Goal: Use online tool/utility: Utilize a website feature to perform a specific function

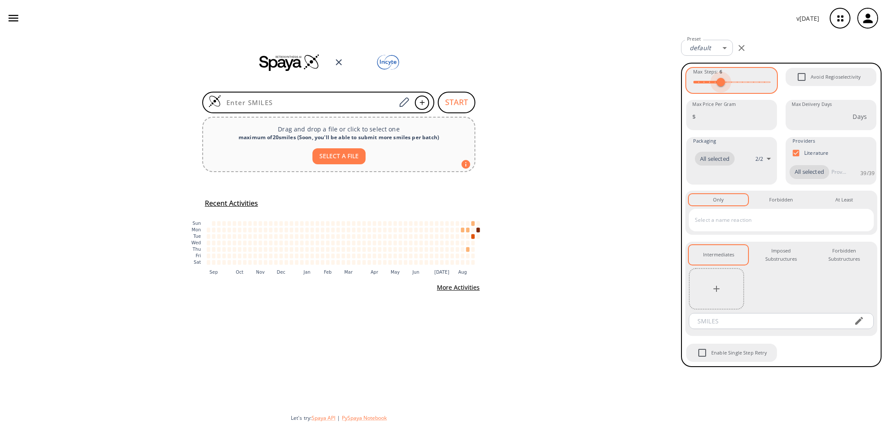
type input "7"
drag, startPoint x: 740, startPoint y: 79, endPoint x: 726, endPoint y: 81, distance: 13.9
click at [726, 81] on span at bounding box center [726, 82] width 9 height 9
drag, startPoint x: 354, startPoint y: 419, endPoint x: 349, endPoint y: 417, distance: 5.9
click at [349, 417] on button "PySpaya Notebook" at bounding box center [364, 417] width 45 height 7
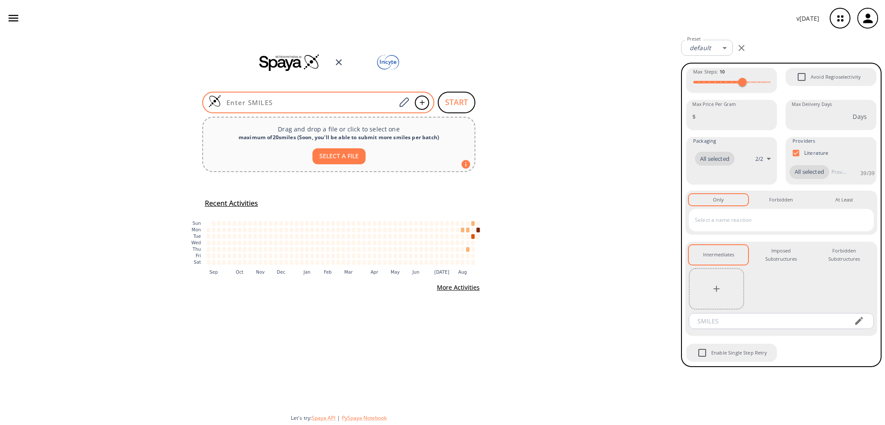
click at [342, 103] on input at bounding box center [308, 102] width 175 height 9
click at [348, 102] on input at bounding box center [308, 102] width 175 height 9
paste input "COc1ccc2nc(S(=O)(=O)N3CCN(C(=O)c4ccc(F)cc4)CC3)sc2c1"
type input "COc1ccc2nc(S(=O)(=O)N3CCN(C(=O)c4ccc(F)cc4)CC3)sc2c1"
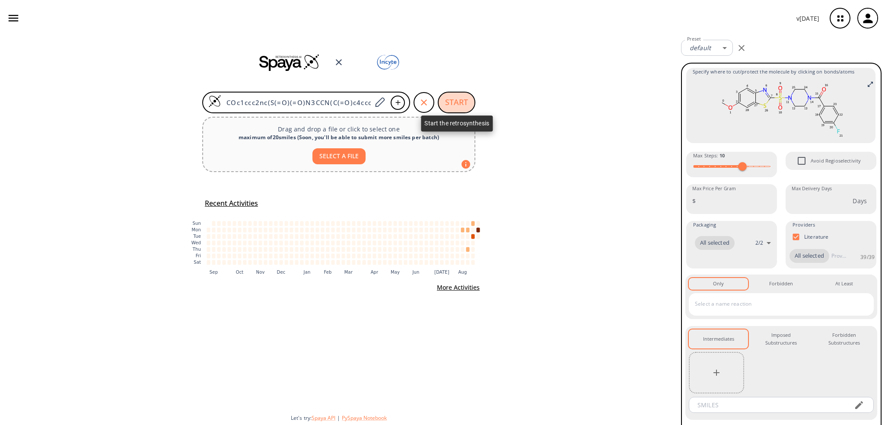
click at [455, 98] on button "START" at bounding box center [457, 103] width 38 height 22
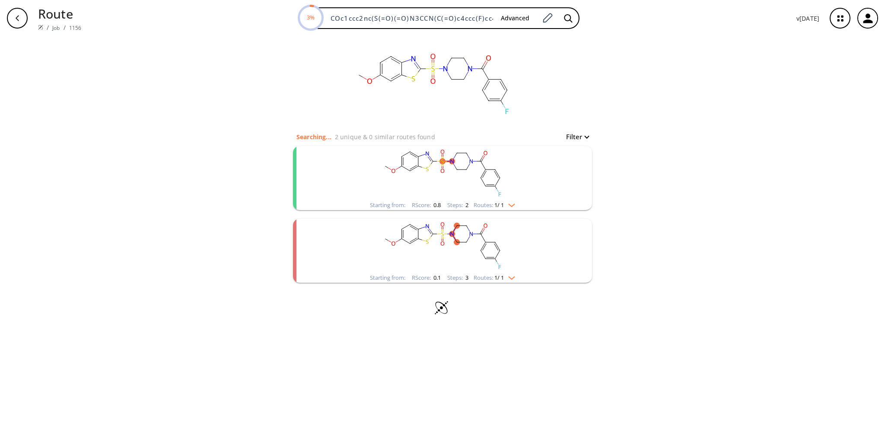
click at [439, 175] on rect "clusters" at bounding box center [442, 173] width 225 height 54
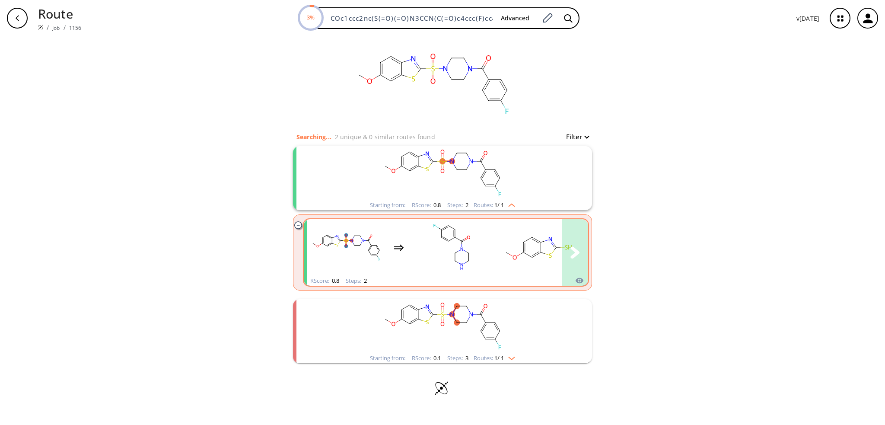
click at [412, 249] on div "clusters" at bounding box center [528, 247] width 442 height 57
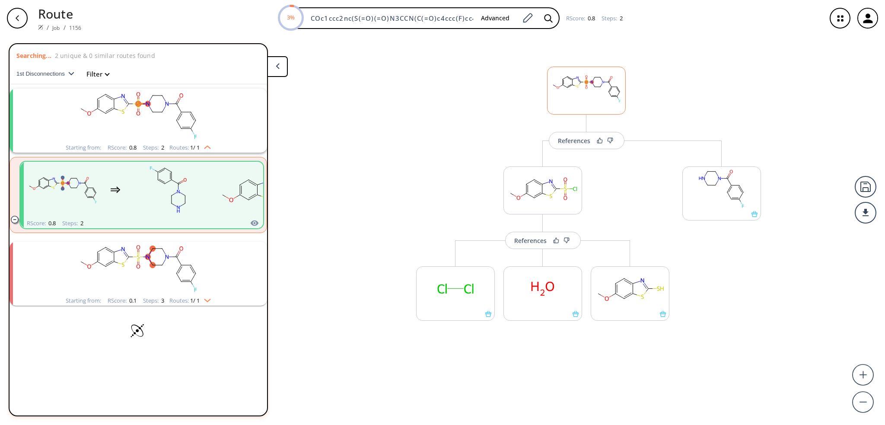
click at [587, 90] on rect at bounding box center [586, 89] width 78 height 44
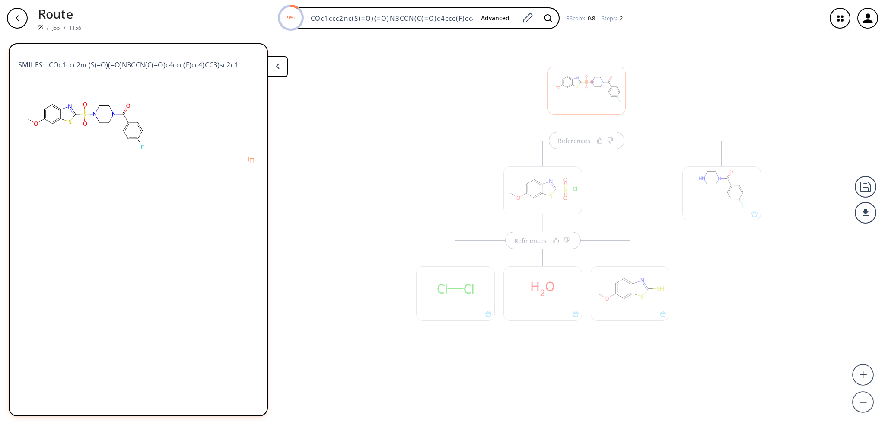
click at [614, 174] on div "References" at bounding box center [542, 247] width 270 height 214
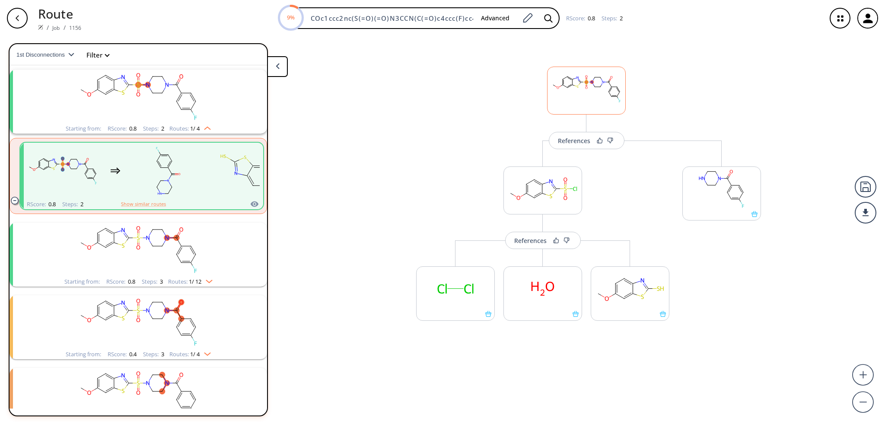
click at [585, 88] on ellipse at bounding box center [586, 87] width 3 height 3
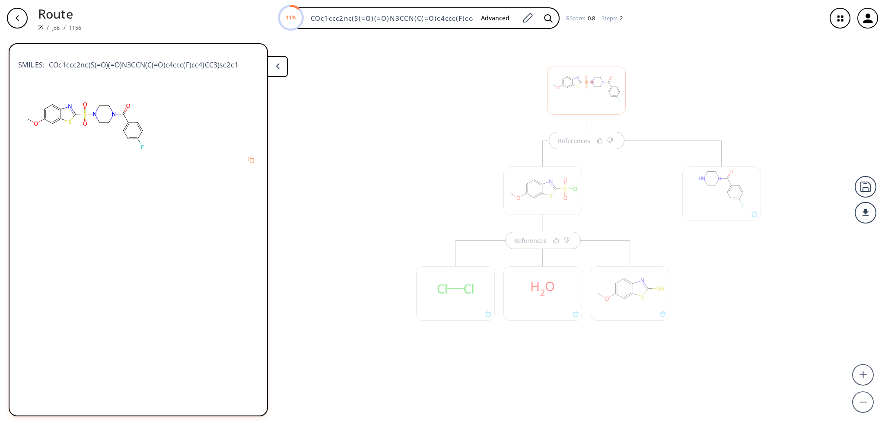
click at [485, 122] on div "References References" at bounding box center [586, 207] width 366 height 332
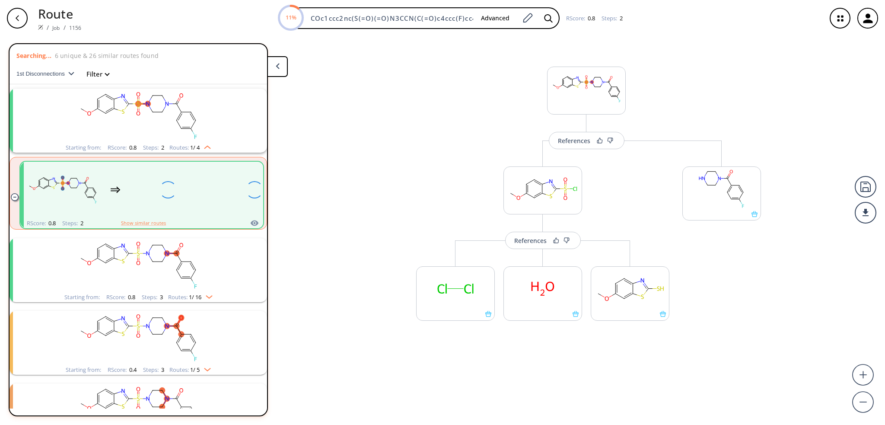
scroll to position [19, 0]
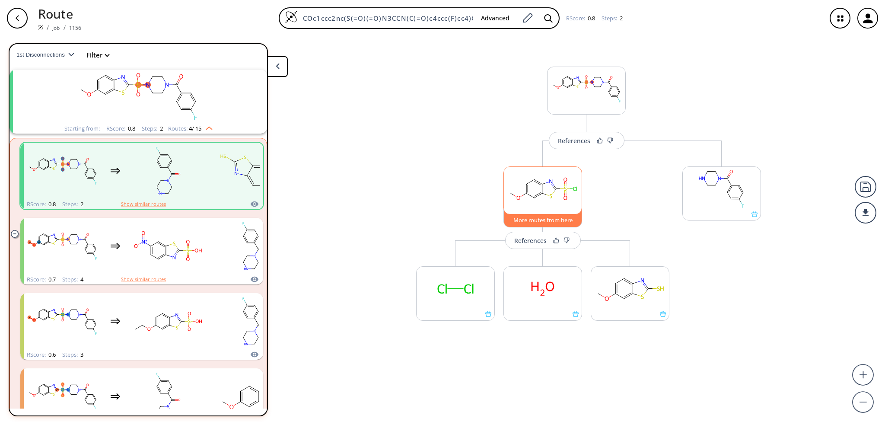
click at [556, 221] on button "More routes from here" at bounding box center [542, 218] width 79 height 19
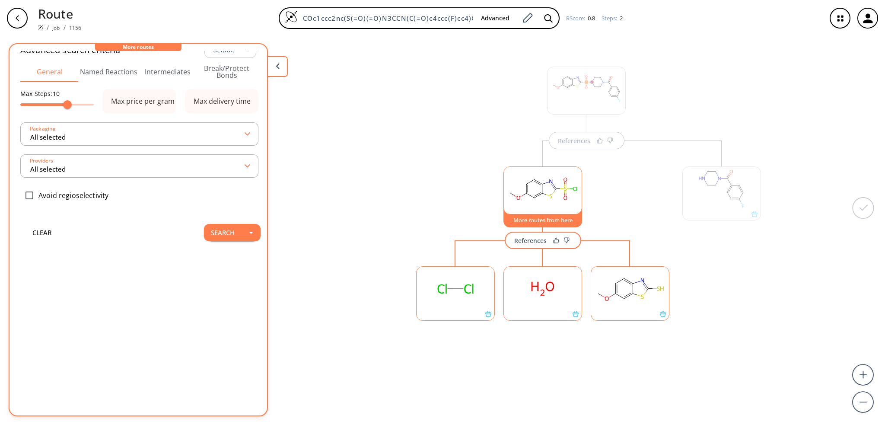
scroll to position [0, 0]
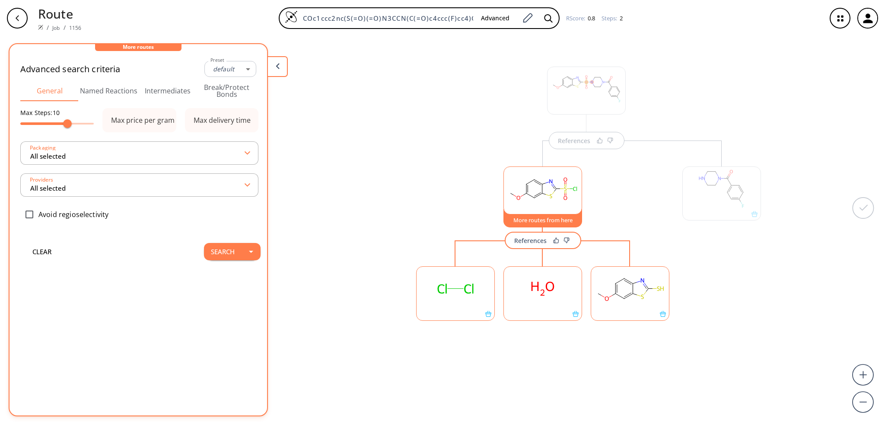
type input "All selected"
type input "-1"
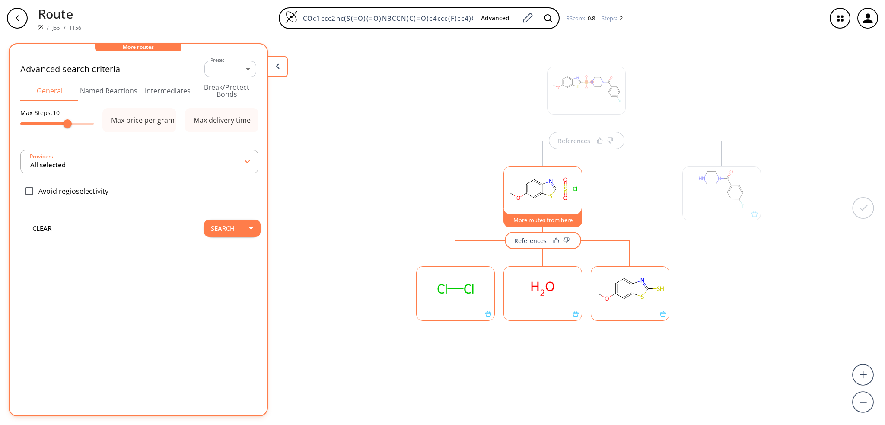
type input "All selected"
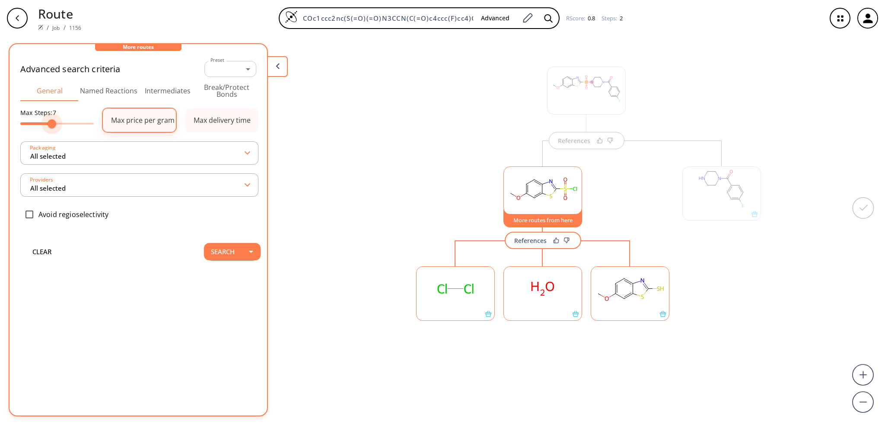
drag, startPoint x: 70, startPoint y: 128, endPoint x: 115, endPoint y: 110, distance: 48.9
click at [54, 126] on span at bounding box center [52, 123] width 9 height 9
type input "8"
click at [273, 69] on button at bounding box center [277, 66] width 21 height 21
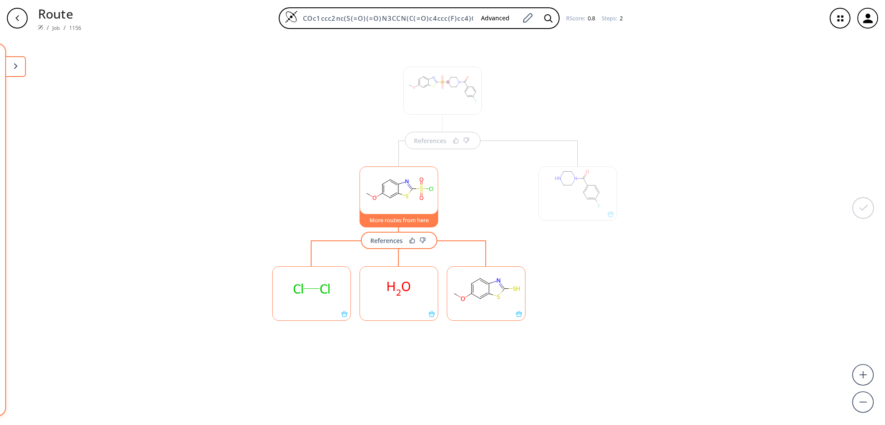
click at [16, 70] on button at bounding box center [15, 66] width 21 height 21
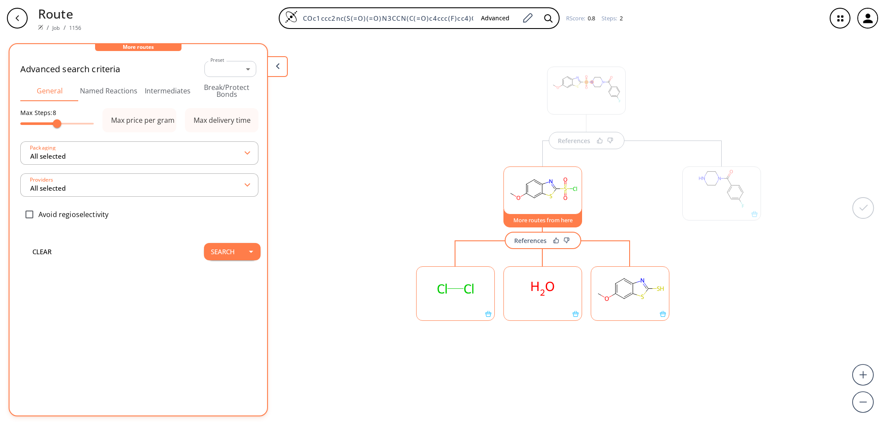
click at [16, 22] on div "button" at bounding box center [17, 18] width 21 height 21
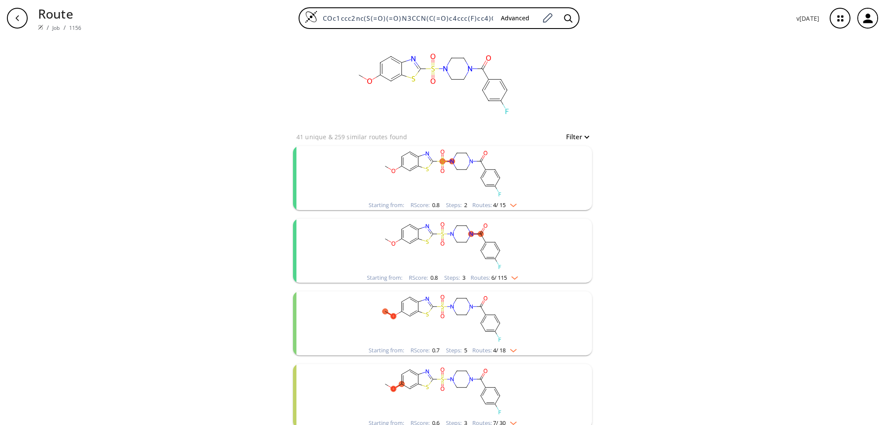
click at [468, 167] on rect "clusters" at bounding box center [442, 173] width 225 height 54
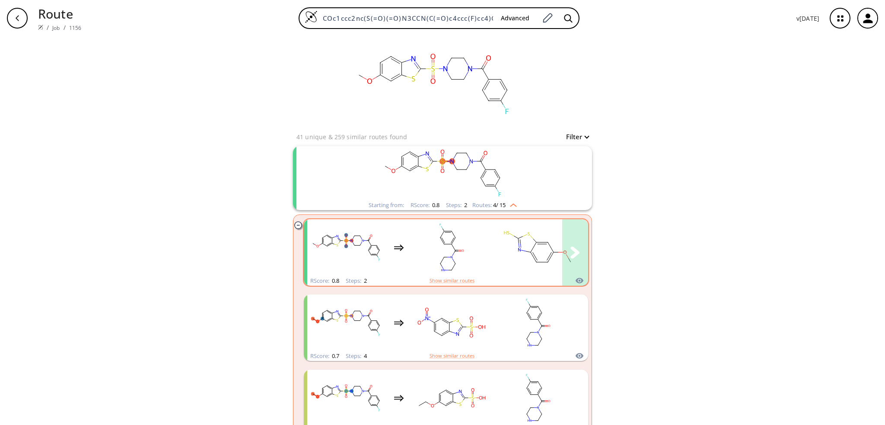
click at [466, 248] on rect "clusters" at bounding box center [452, 247] width 78 height 54
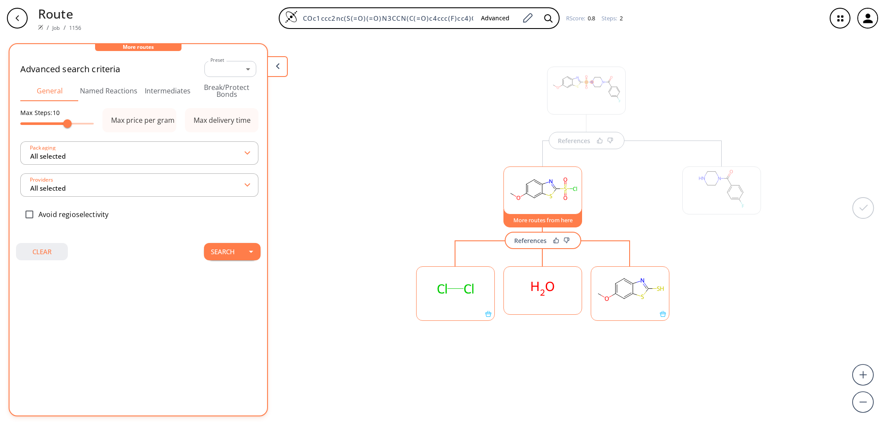
click at [54, 256] on button "clear" at bounding box center [42, 251] width 52 height 17
click at [48, 253] on button "clear" at bounding box center [42, 251] width 52 height 17
click at [277, 65] on icon at bounding box center [278, 66] width 4 height 6
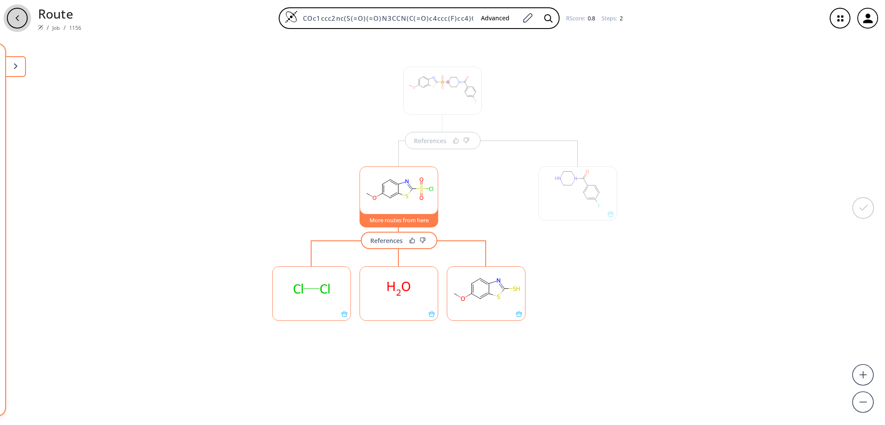
click at [23, 19] on div "button" at bounding box center [17, 18] width 21 height 21
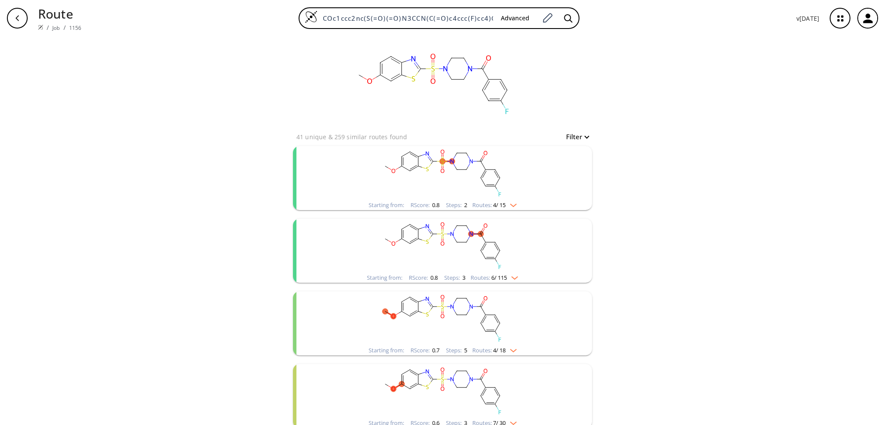
click at [21, 19] on div "button" at bounding box center [17, 18] width 21 height 21
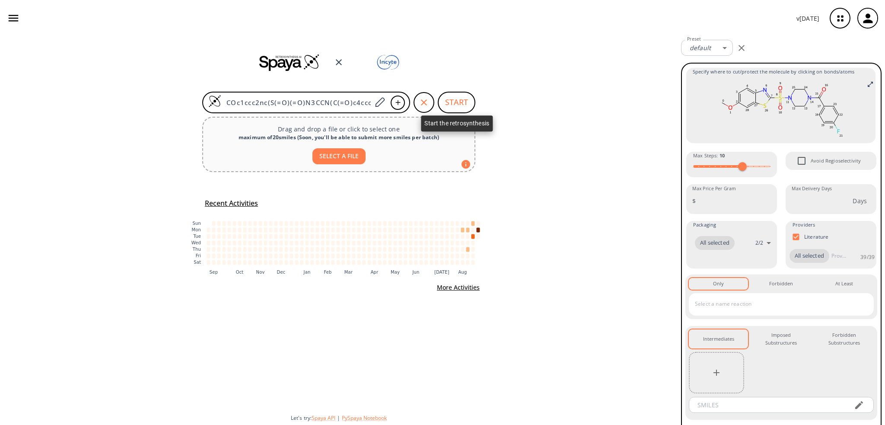
click at [453, 103] on button "START" at bounding box center [457, 103] width 38 height 22
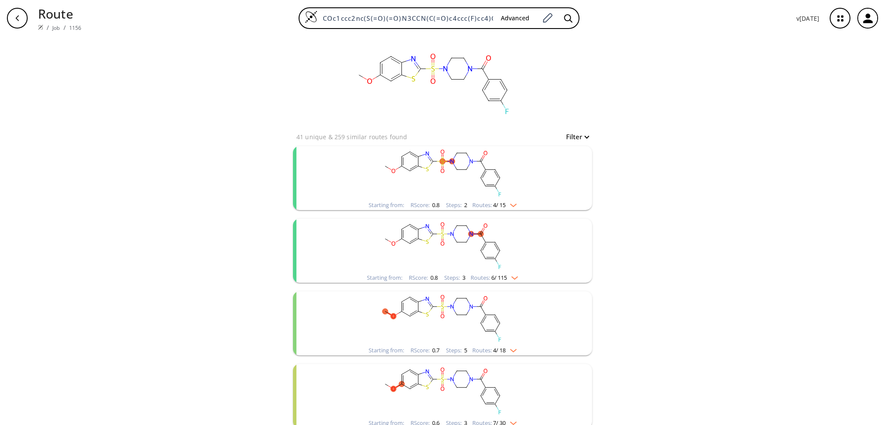
click at [493, 184] on ellipse "clusters" at bounding box center [495, 186] width 6 height 6
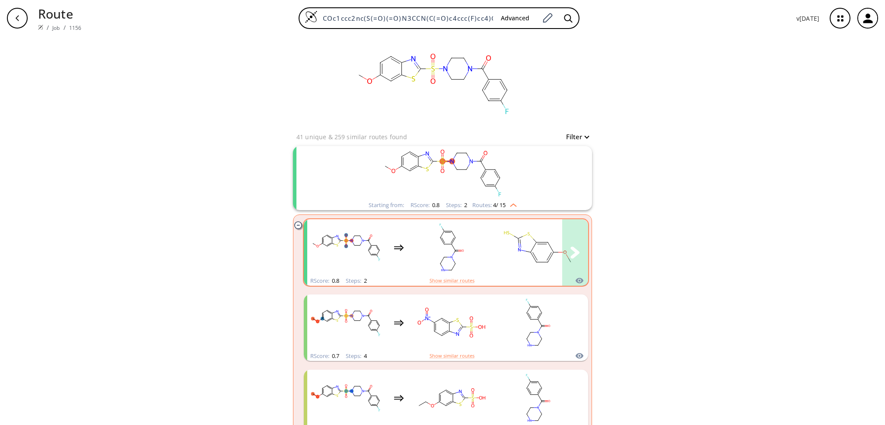
click at [499, 245] on rect "clusters" at bounding box center [538, 247] width 78 height 54
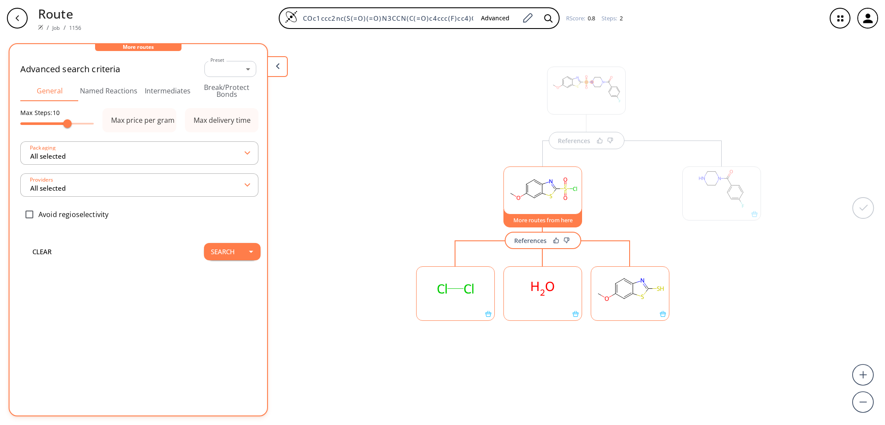
click at [493, 122] on div "References More routes from here References" at bounding box center [586, 207] width 366 height 332
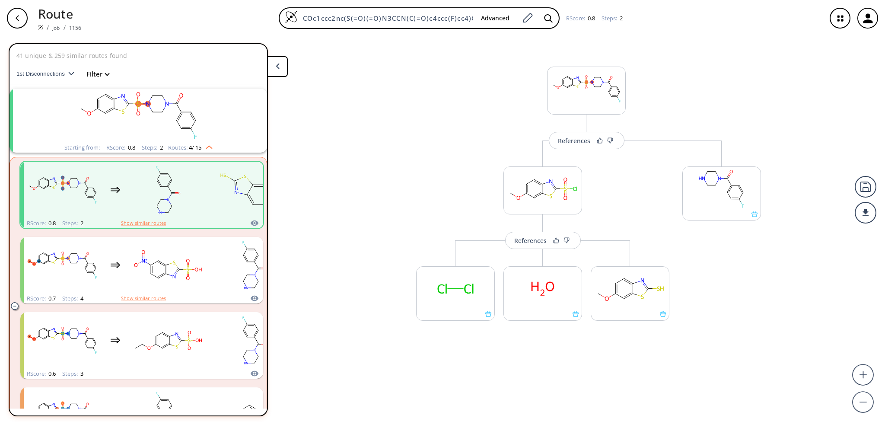
scroll to position [19, 0]
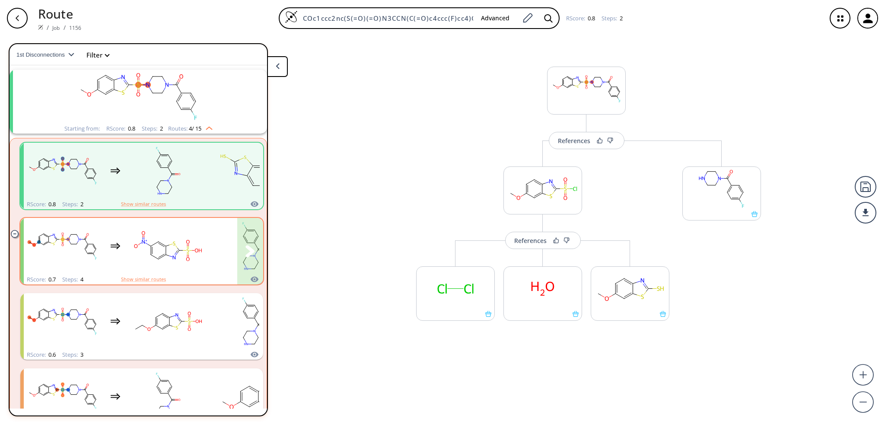
click at [139, 247] on ellipse "clusters" at bounding box center [136, 245] width 7 height 5
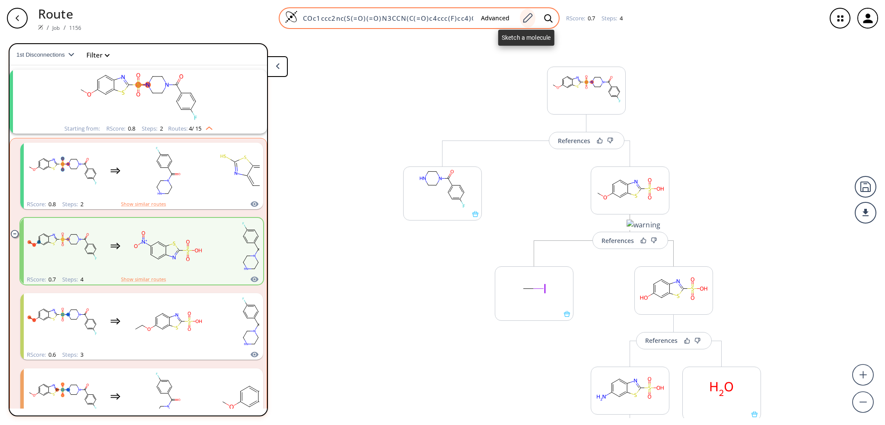
click at [530, 17] on icon at bounding box center [528, 18] width 10 height 10
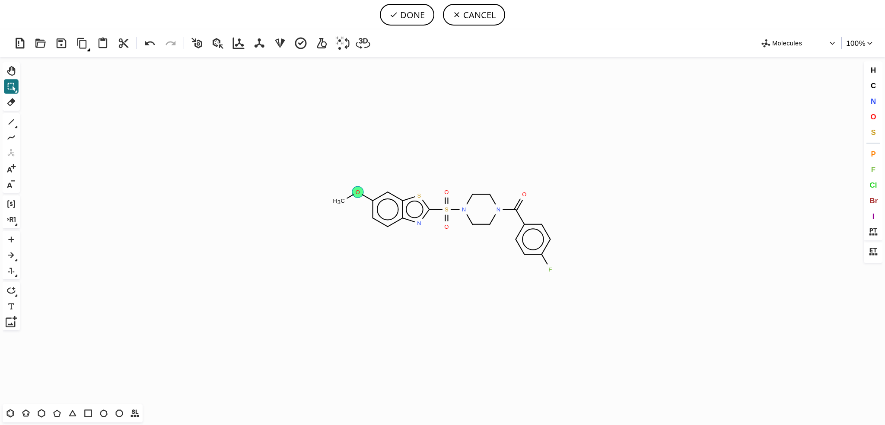
click at [359, 193] on tspan "O" at bounding box center [358, 192] width 4 height 6
click at [444, 189] on tspan "O" at bounding box center [446, 192] width 4 height 6
